Goal: Task Accomplishment & Management: Complete application form

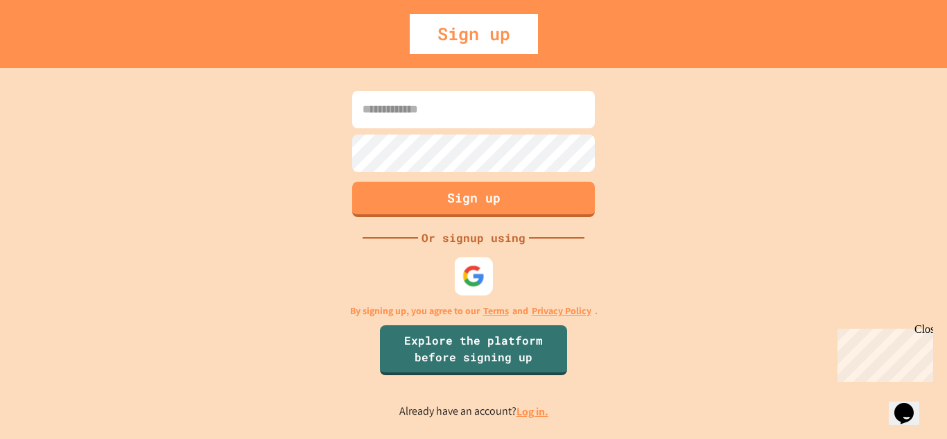
click at [472, 286] on img at bounding box center [474, 275] width 23 height 23
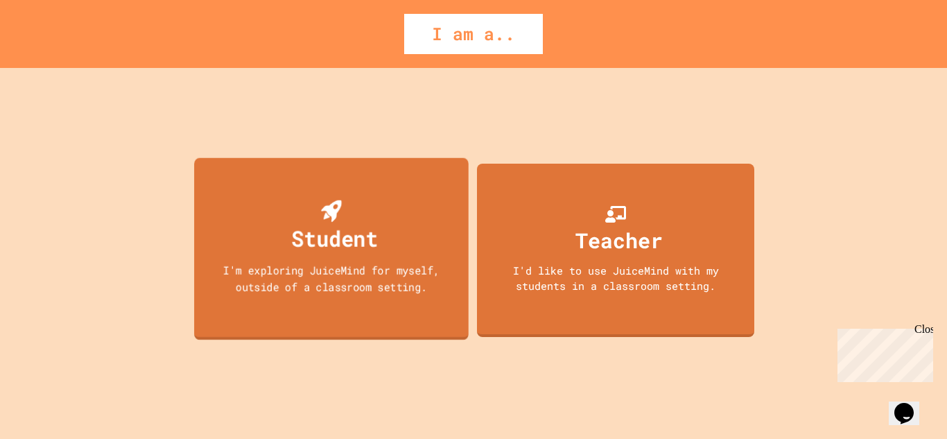
click at [311, 203] on div "Student" at bounding box center [332, 227] width 94 height 55
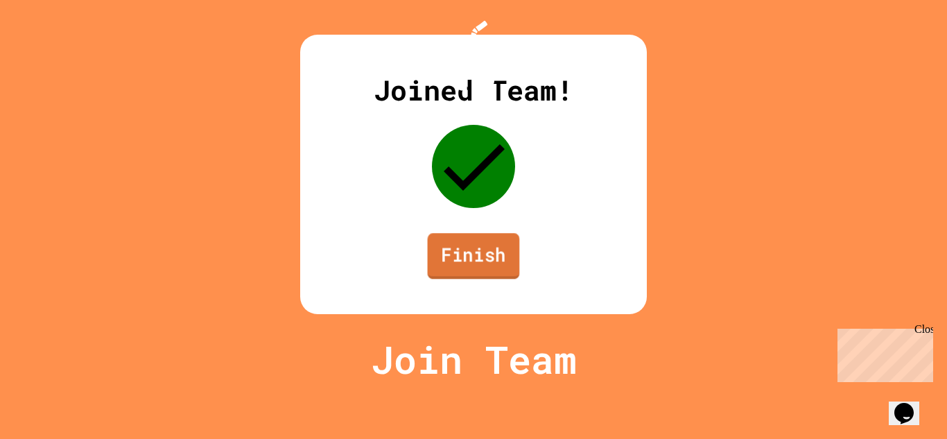
click at [482, 279] on link "Finish" at bounding box center [474, 256] width 92 height 46
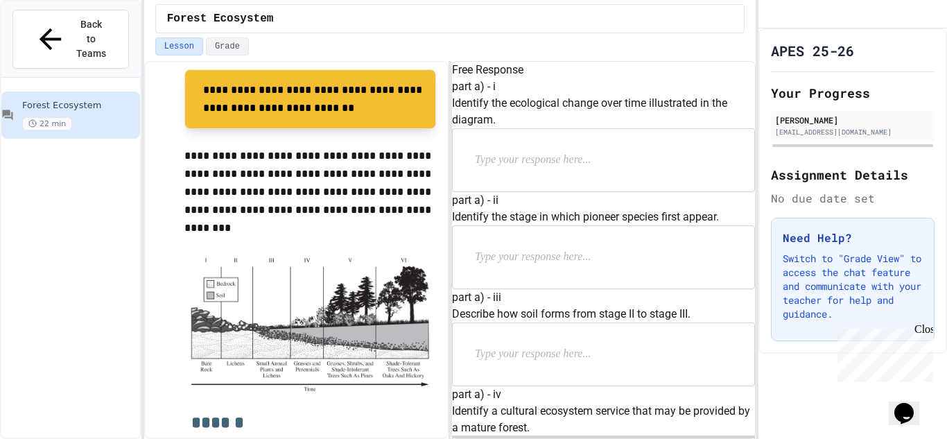
scroll to position [429, 0]
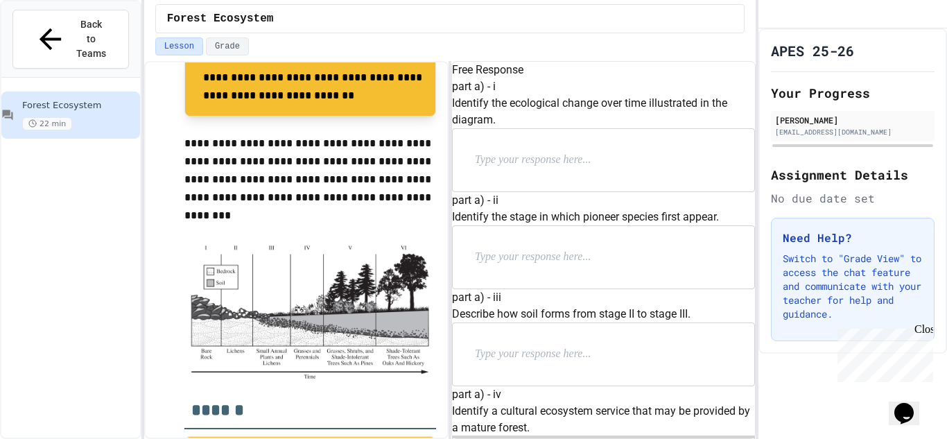
click at [557, 169] on p at bounding box center [565, 160] width 180 height 18
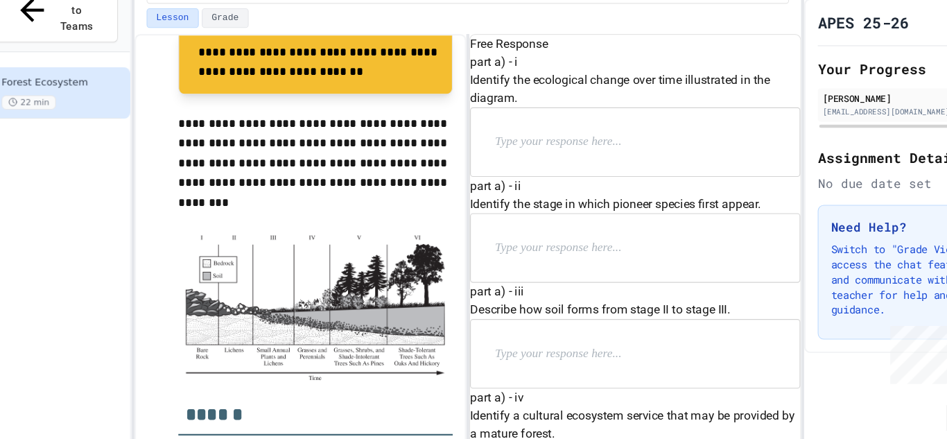
scroll to position [31, 0]
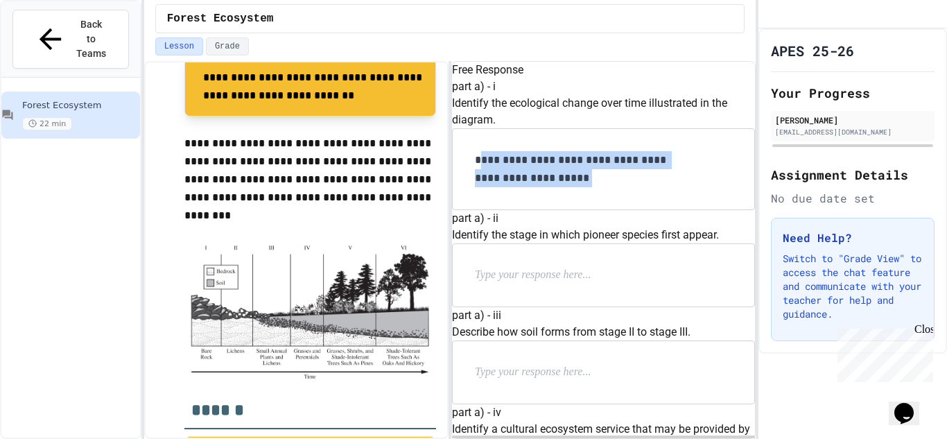
drag, startPoint x: 501, startPoint y: 170, endPoint x: 665, endPoint y: 193, distance: 166.0
click at [665, 187] on p "**********" at bounding box center [581, 169] width 212 height 36
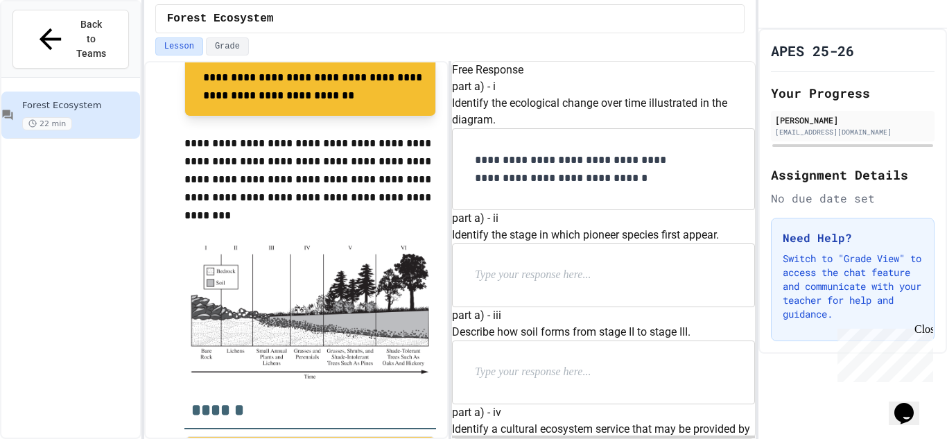
click at [573, 187] on p "**********" at bounding box center [581, 169] width 212 height 36
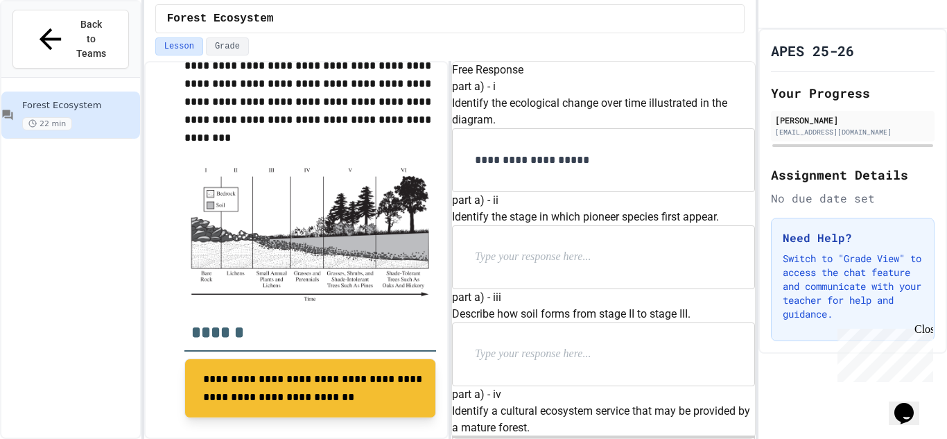
scroll to position [135, 0]
click at [544, 248] on p at bounding box center [565, 257] width 180 height 18
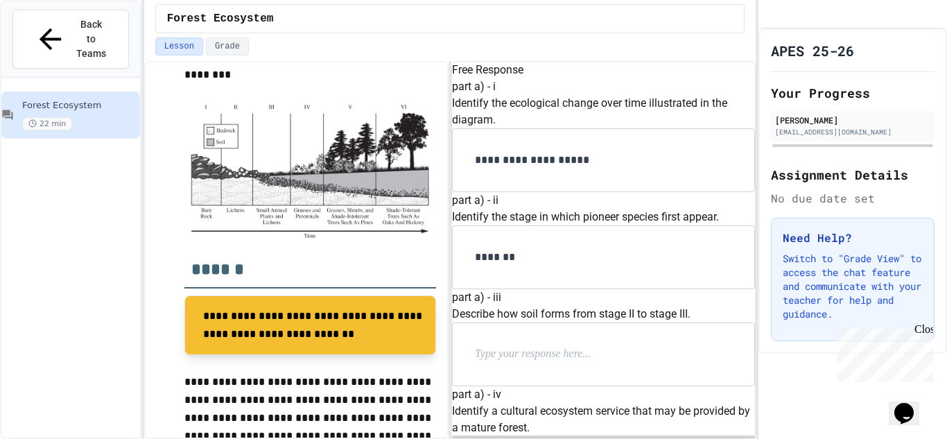
scroll to position [209, 0]
click at [508, 323] on div at bounding box center [604, 354] width 302 height 62
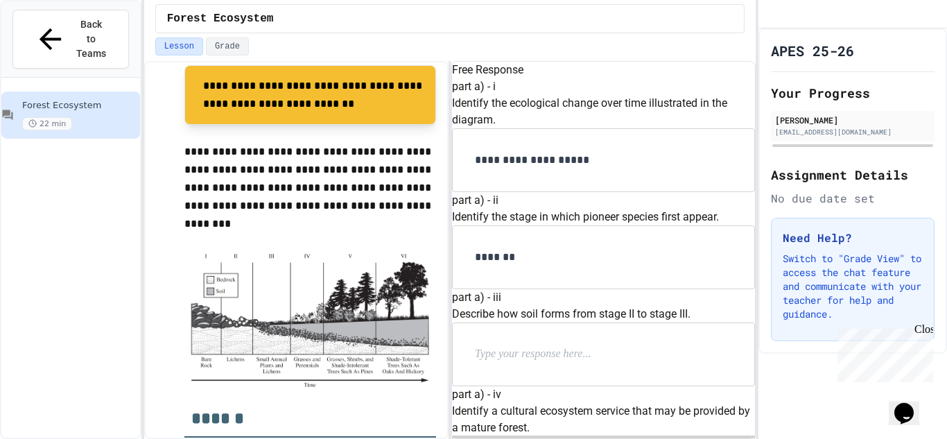
scroll to position [407, 0]
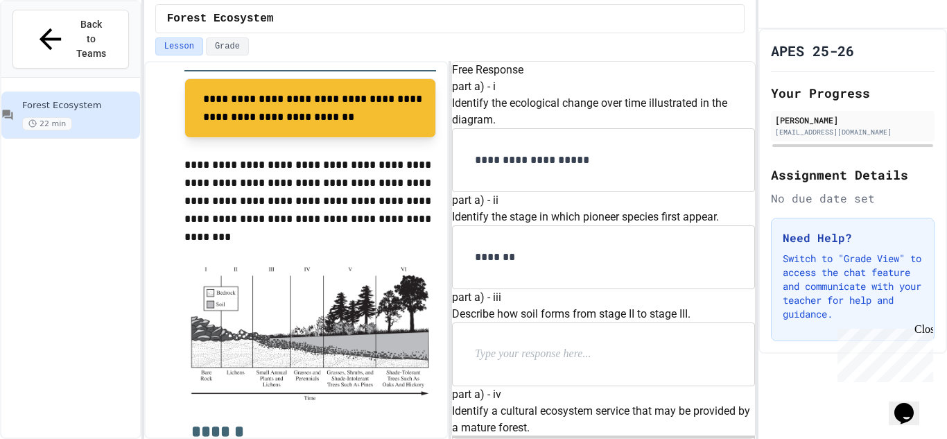
click at [510, 345] on p at bounding box center [565, 354] width 180 height 18
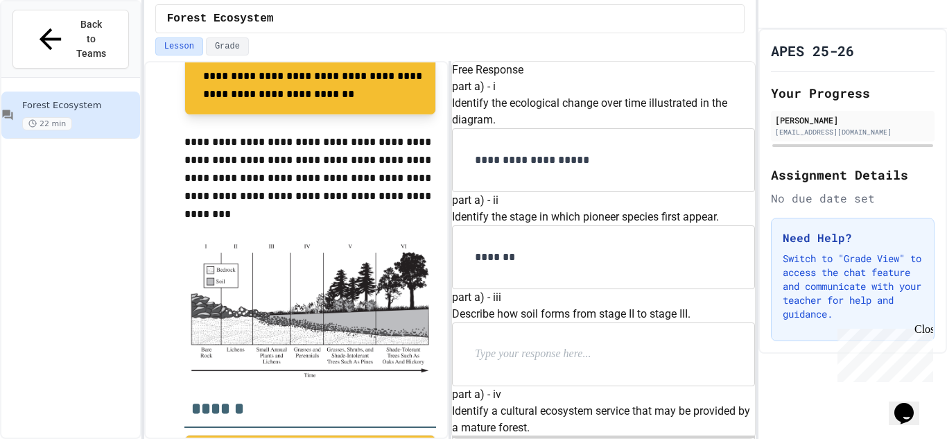
scroll to position [359, 0]
click at [503, 345] on p at bounding box center [565, 354] width 180 height 18
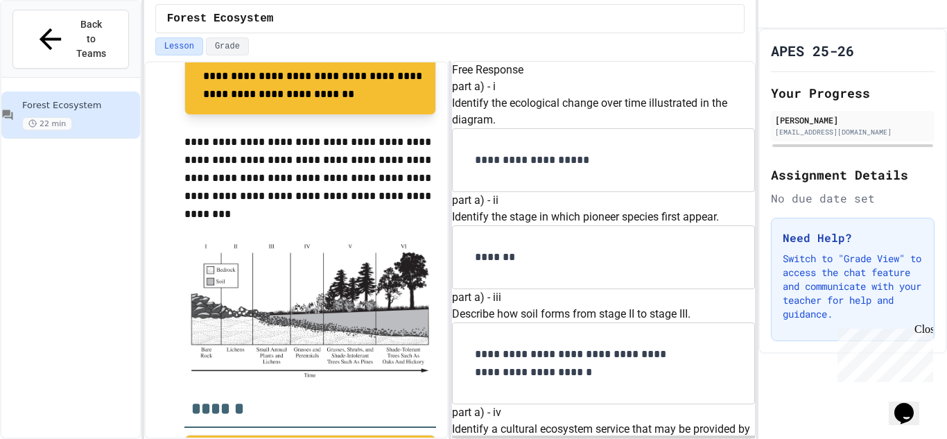
scroll to position [348, 0]
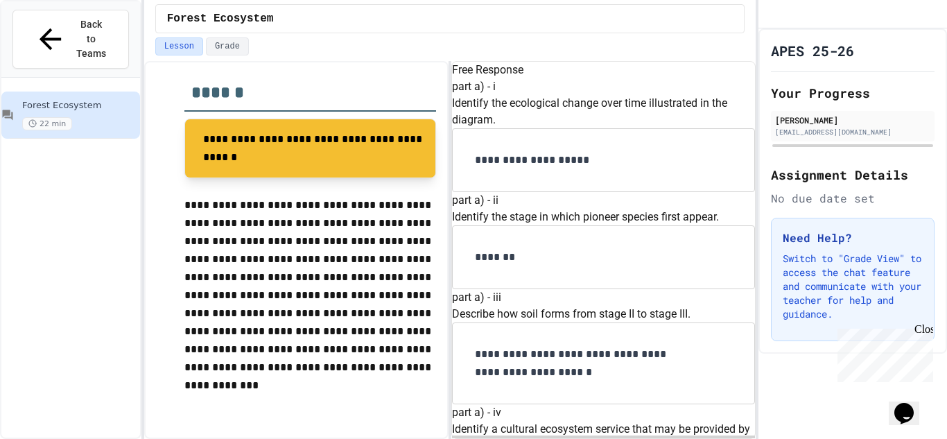
scroll to position [562, 0]
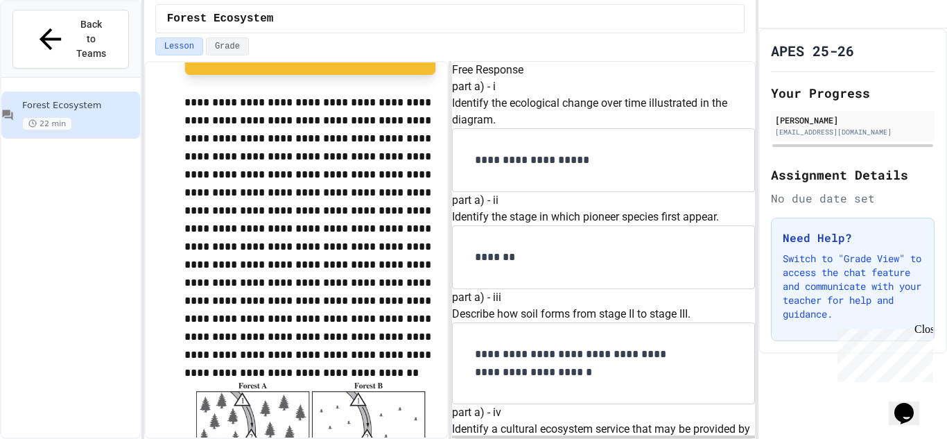
scroll to position [849, 0]
click at [270, 208] on p "**********" at bounding box center [310, 228] width 252 height 270
click at [216, 242] on p "**********" at bounding box center [310, 228] width 252 height 271
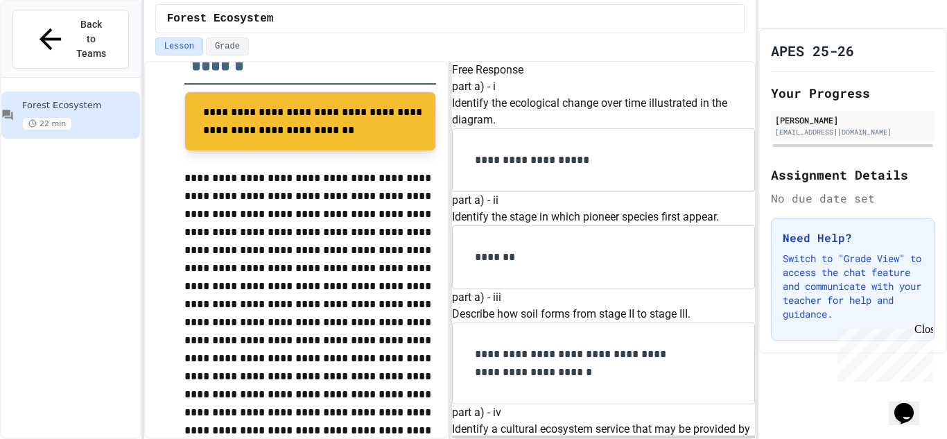
scroll to position [775, 0]
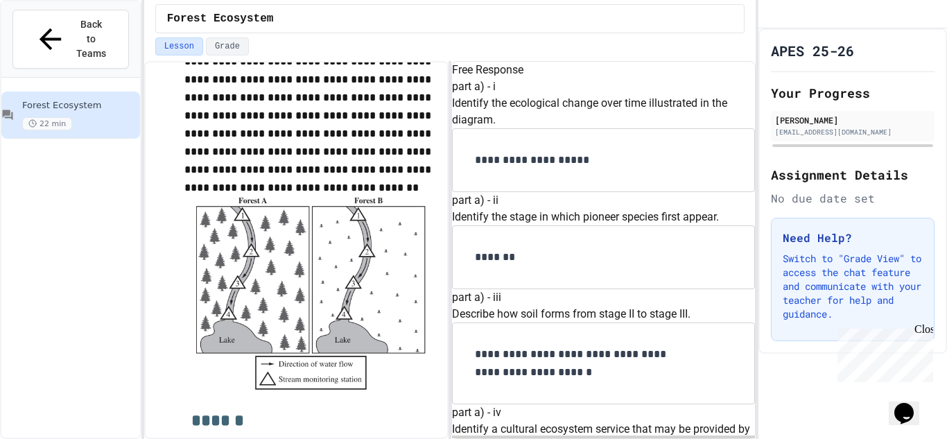
scroll to position [1030, 0]
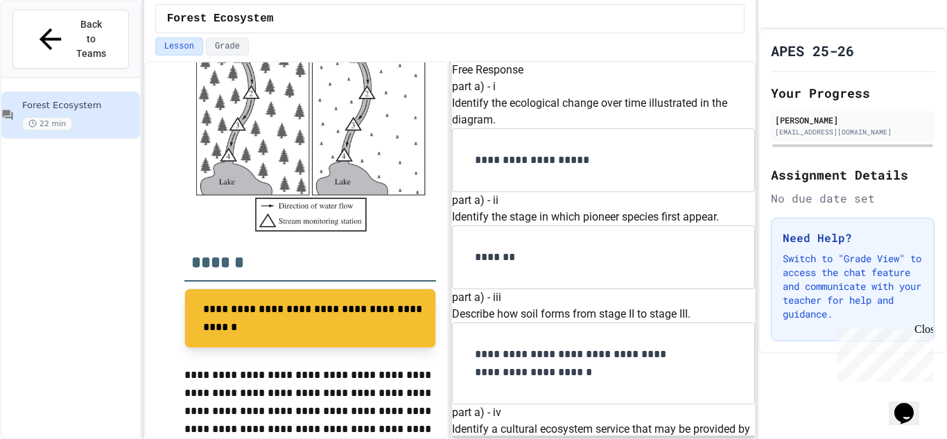
scroll to position [1012, 0]
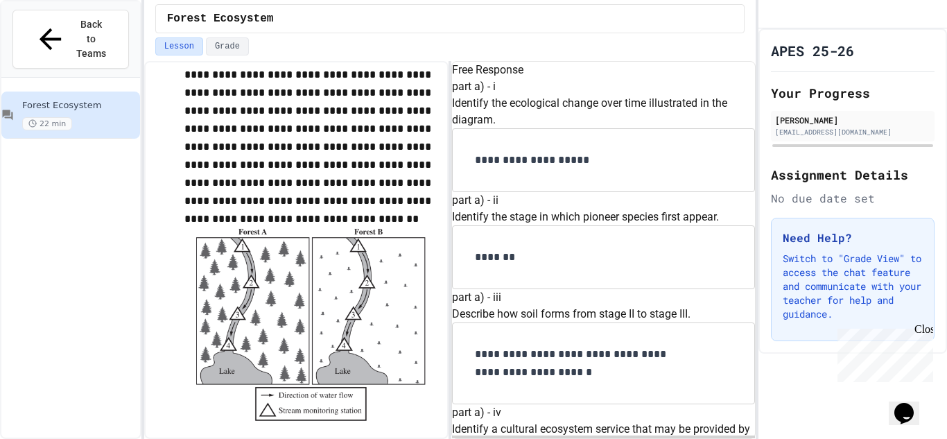
scroll to position [1001, 0]
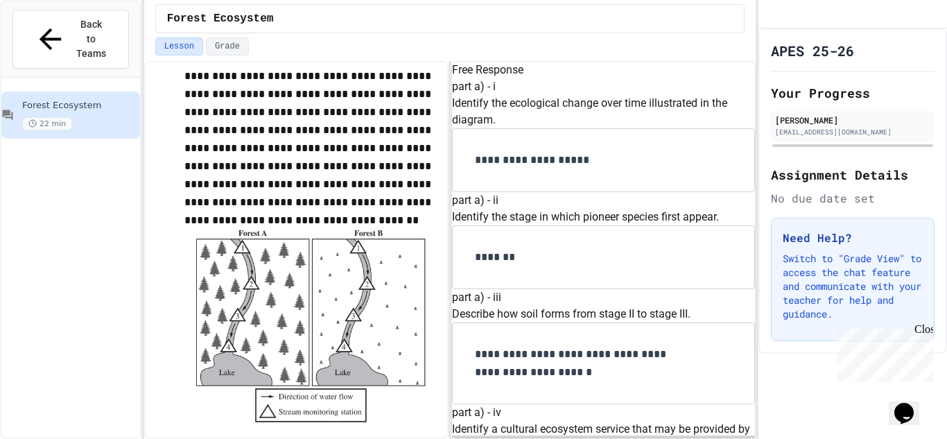
drag, startPoint x: 497, startPoint y: 162, endPoint x: 693, endPoint y: 203, distance: 199.8
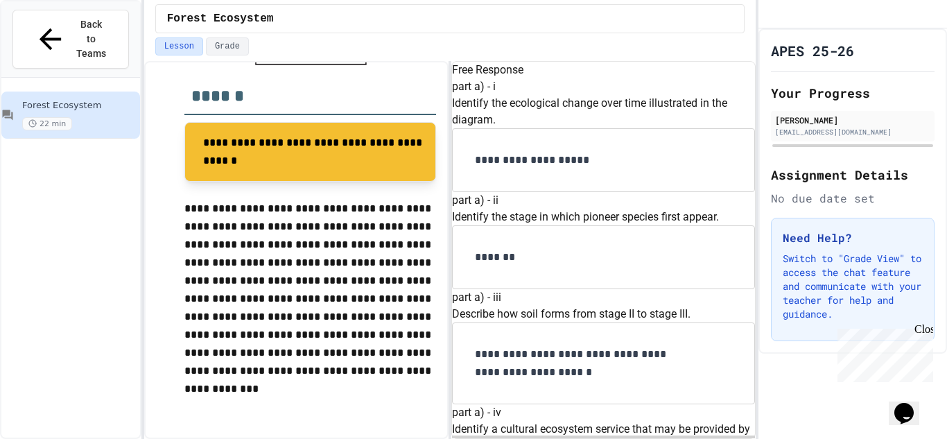
scroll to position [1357, 0]
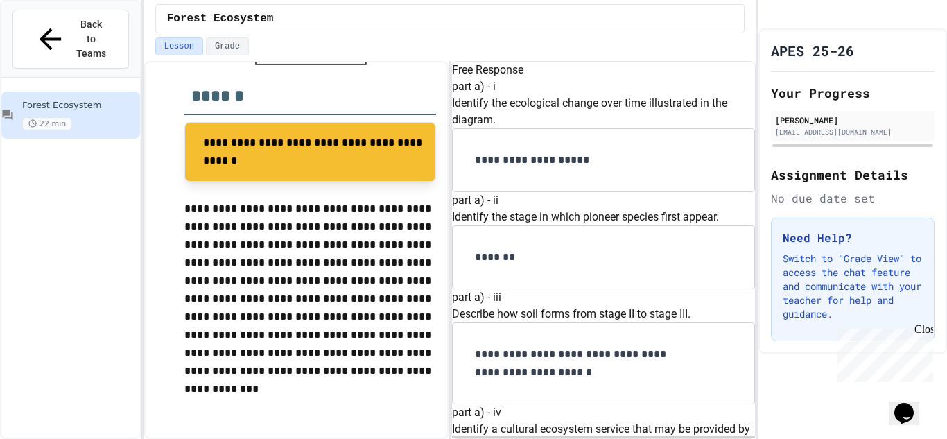
scroll to position [0, 0]
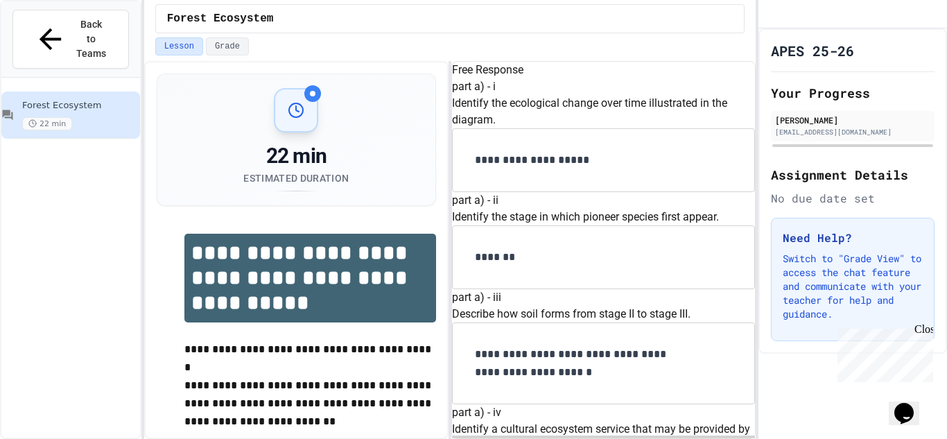
scroll to position [1469, 0]
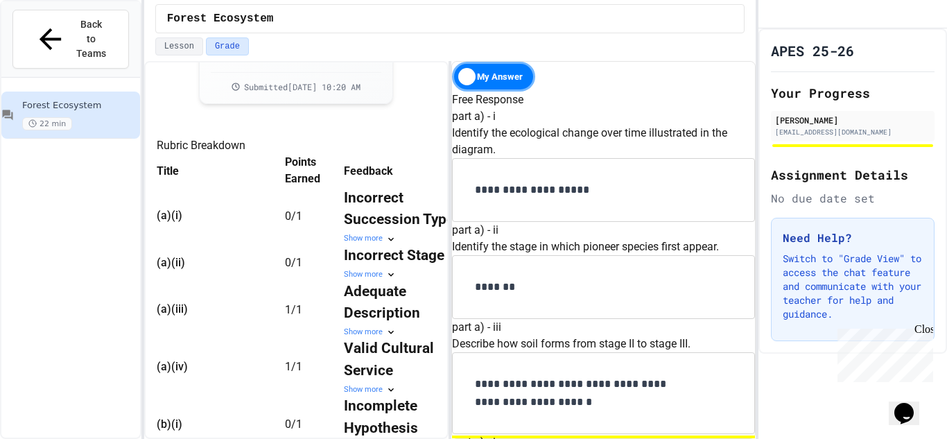
scroll to position [0, 78]
click at [344, 245] on div "Show more" at bounding box center [406, 239] width 125 height 12
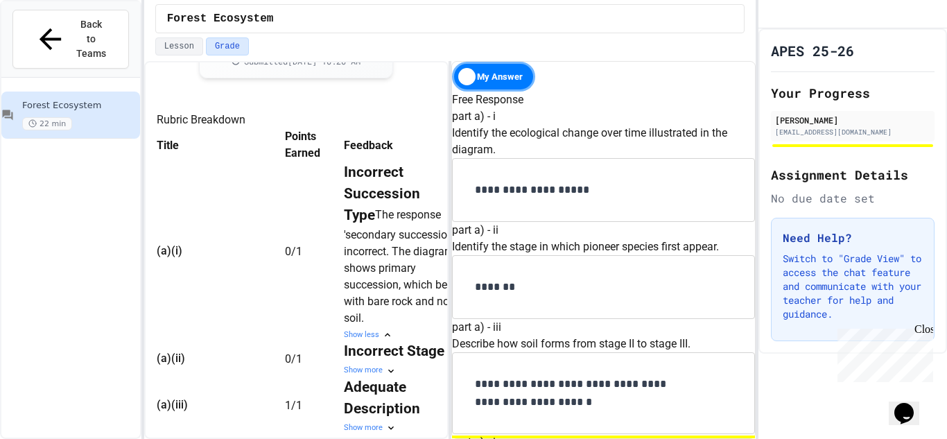
click at [577, 199] on p "**********" at bounding box center [581, 190] width 212 height 18
click at [520, 199] on p "**********" at bounding box center [581, 190] width 212 height 18
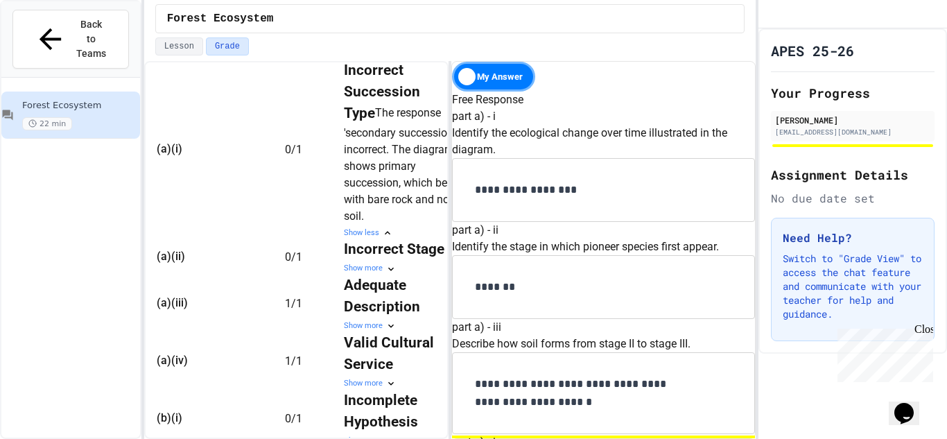
scroll to position [511, 0]
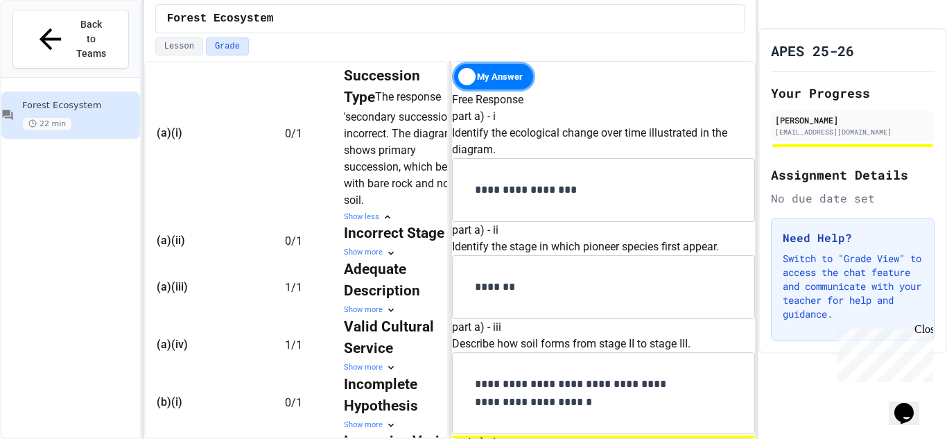
click at [344, 259] on div "Show more" at bounding box center [406, 253] width 125 height 12
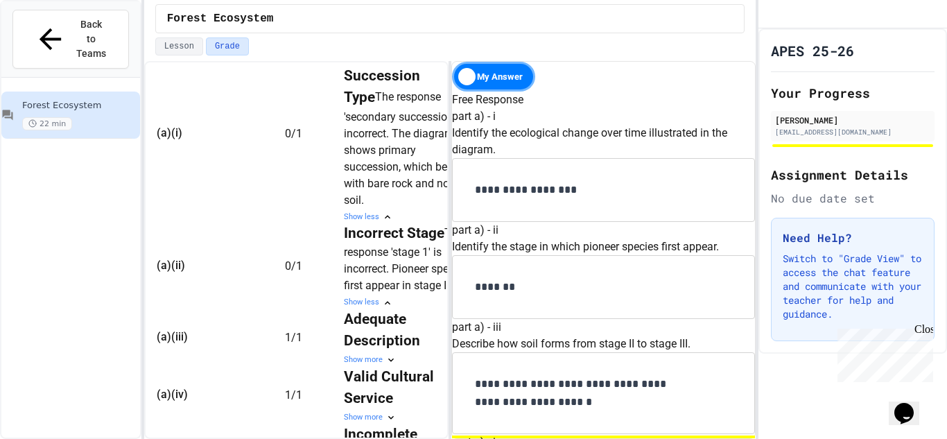
click at [552, 278] on p "*******" at bounding box center [581, 287] width 212 height 18
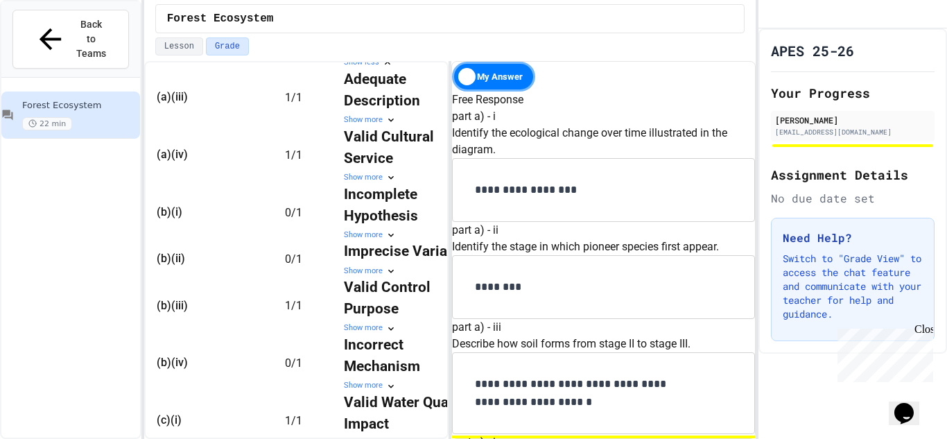
scroll to position [639, 0]
click at [344, 184] on div "Show more" at bounding box center [406, 178] width 125 height 12
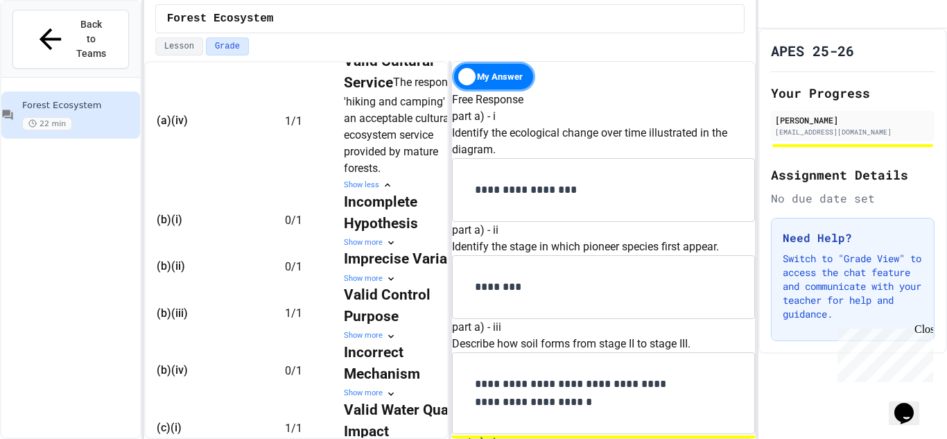
scroll to position [838, 0]
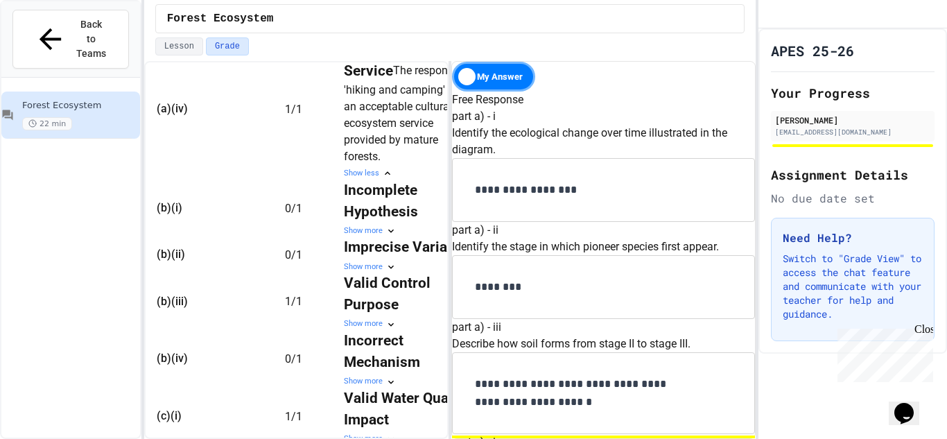
click at [344, 237] on div "Show more" at bounding box center [406, 231] width 125 height 12
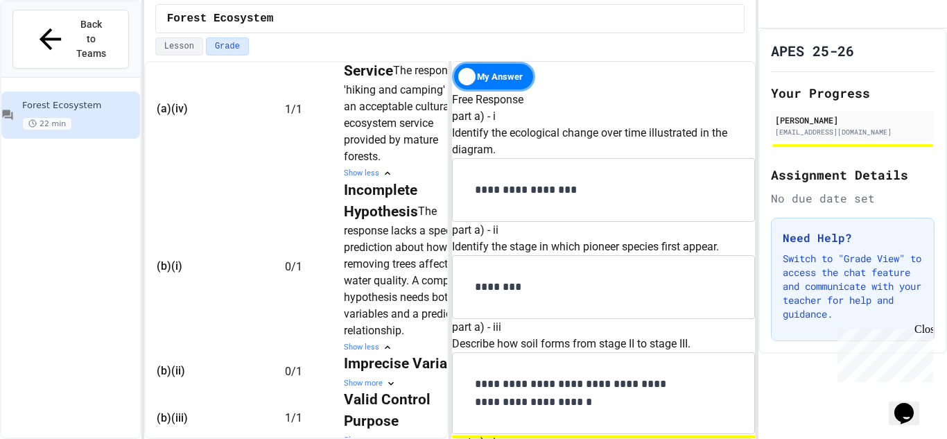
scroll to position [725, 0]
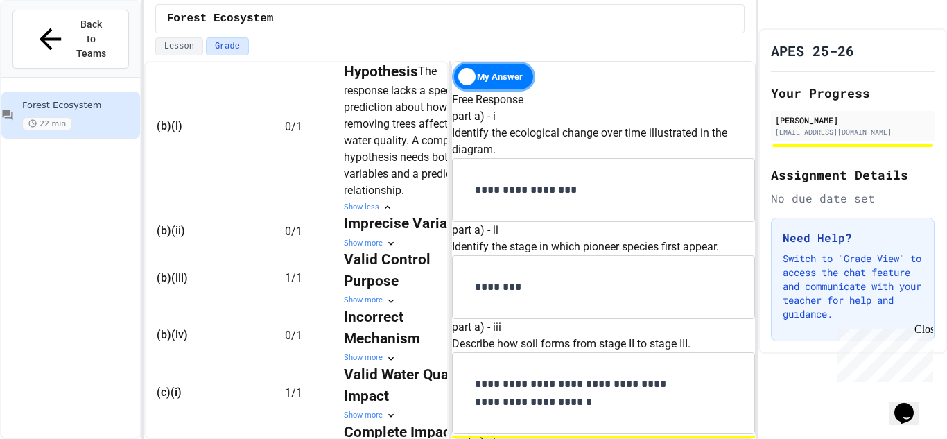
scroll to position [663, 0]
click at [344, 250] on div "Show more" at bounding box center [406, 244] width 125 height 12
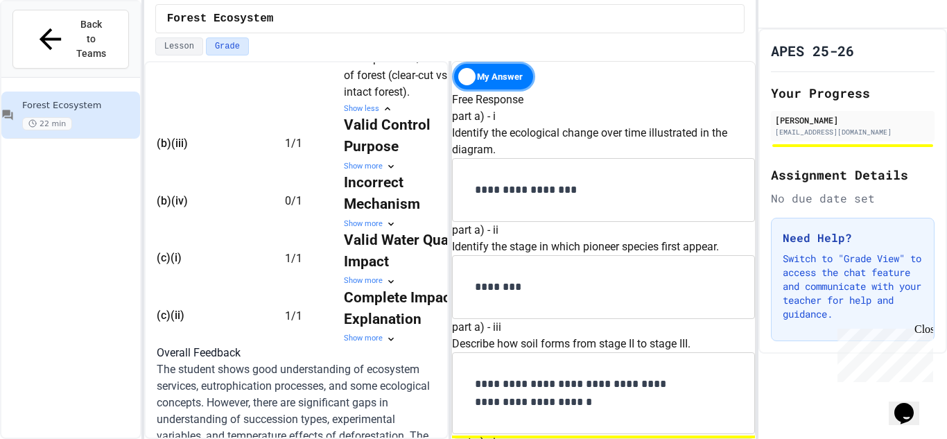
scroll to position [1223, 0]
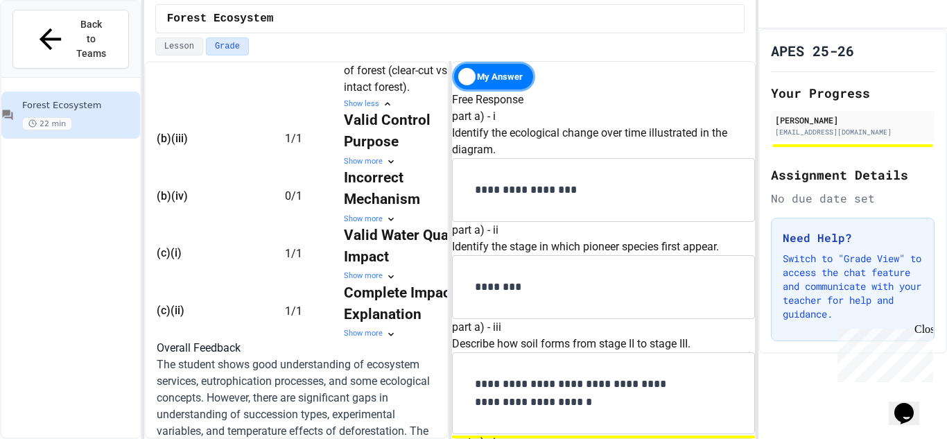
click at [344, 225] on div "Show more" at bounding box center [406, 220] width 125 height 12
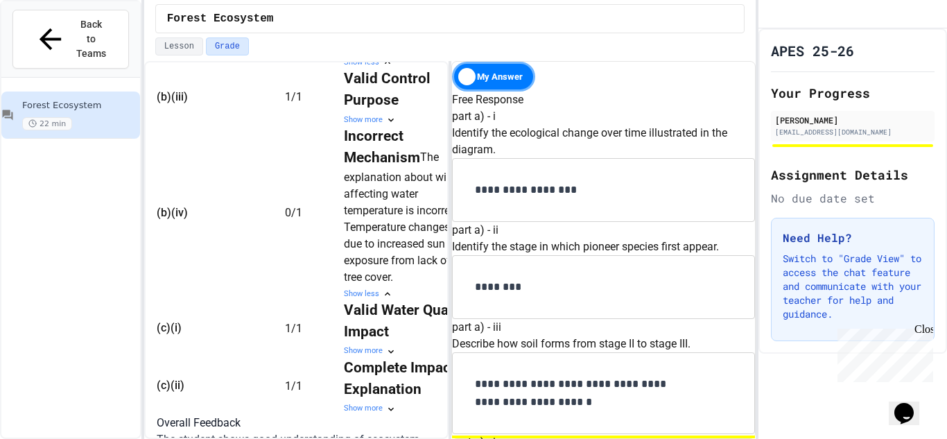
scroll to position [1130, 0]
drag, startPoint x: 601, startPoint y: 297, endPoint x: 490, endPoint y: 234, distance: 127.0
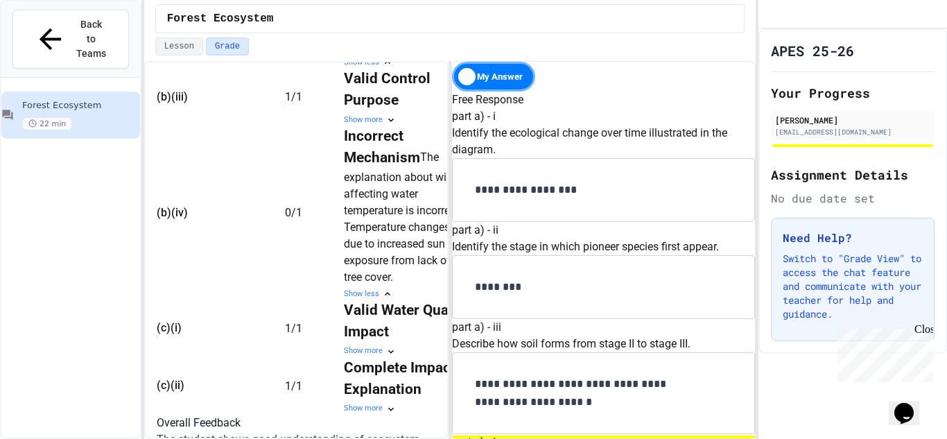
drag, startPoint x: 614, startPoint y: 287, endPoint x: 481, endPoint y: 208, distance: 155.4
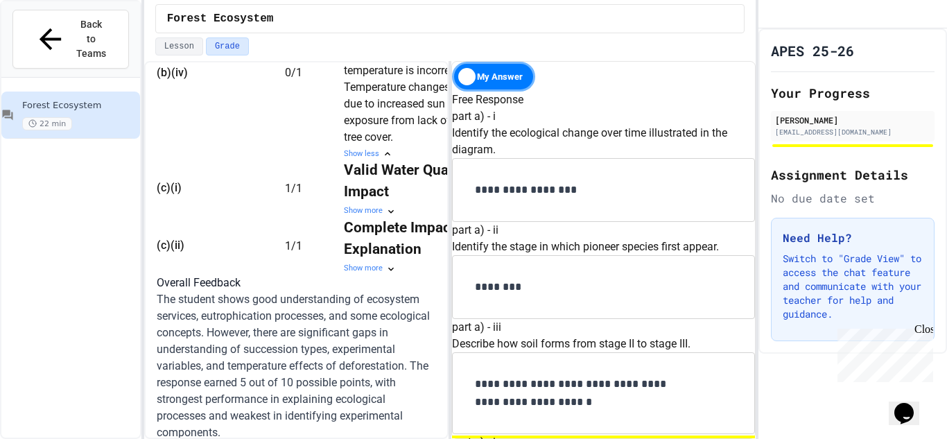
scroll to position [0, 0]
